Goal: Task Accomplishment & Management: Manage account settings

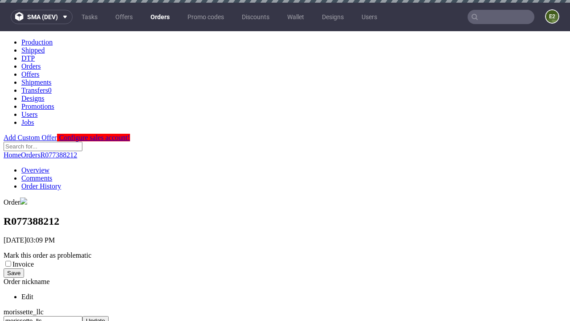
scroll to position [364, 0]
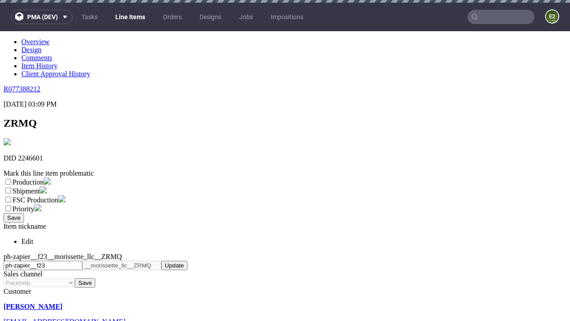
scroll to position [3, 0]
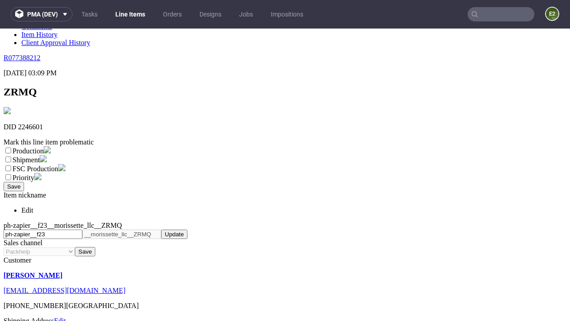
select select "dtp_ca_needed"
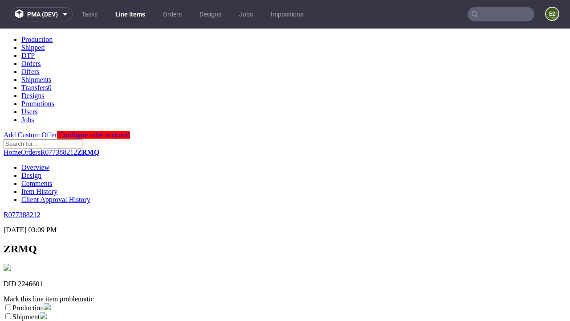
scroll to position [0, 0]
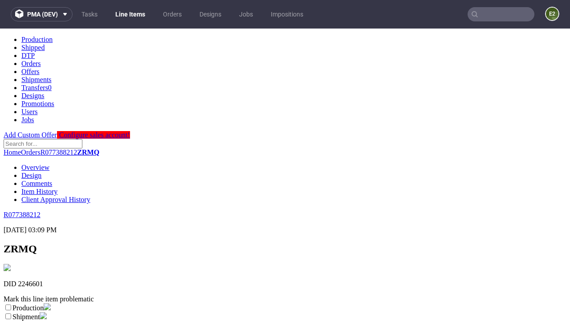
checkbox input "true"
